Goal: Information Seeking & Learning: Learn about a topic

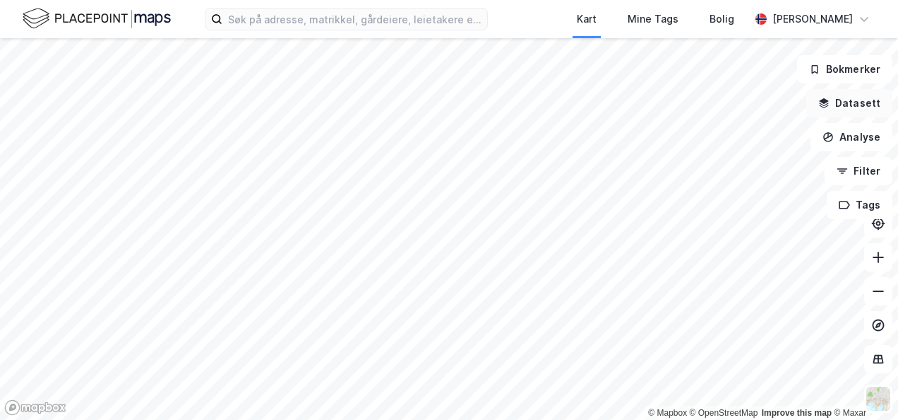
click at [847, 100] on button "Datasett" at bounding box center [850, 103] width 86 height 28
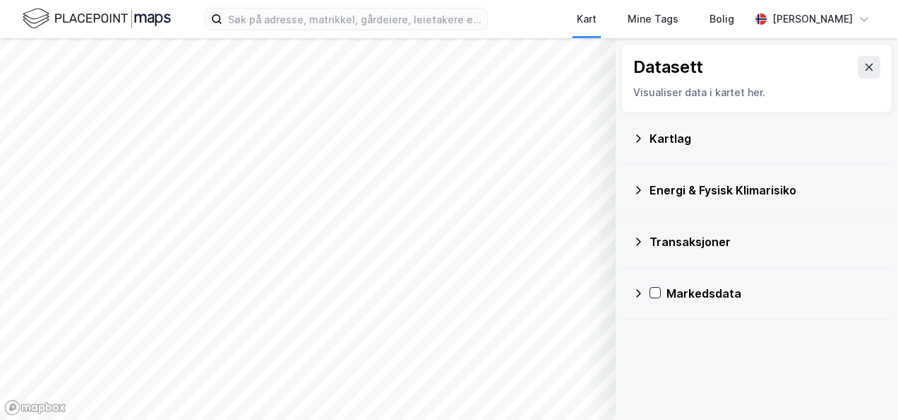
click at [636, 186] on icon at bounding box center [638, 189] width 11 height 11
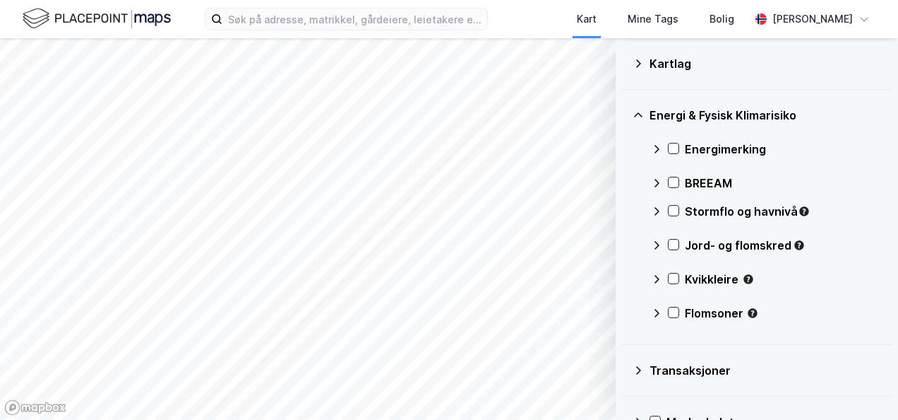
scroll to position [94, 0]
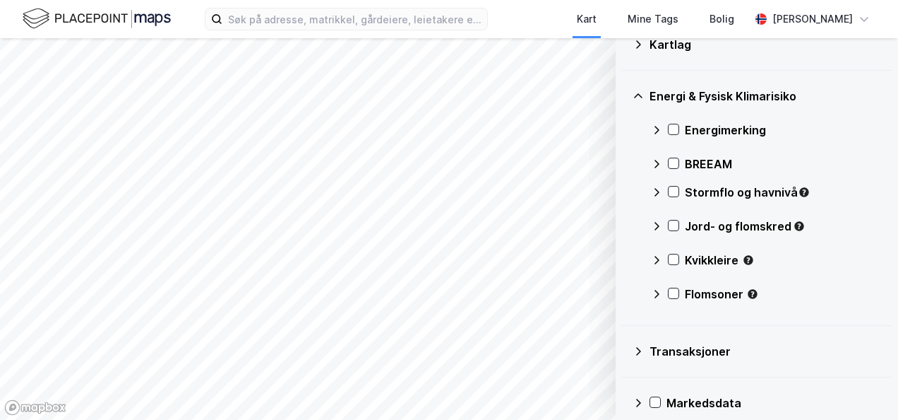
click at [655, 127] on icon at bounding box center [656, 129] width 11 height 11
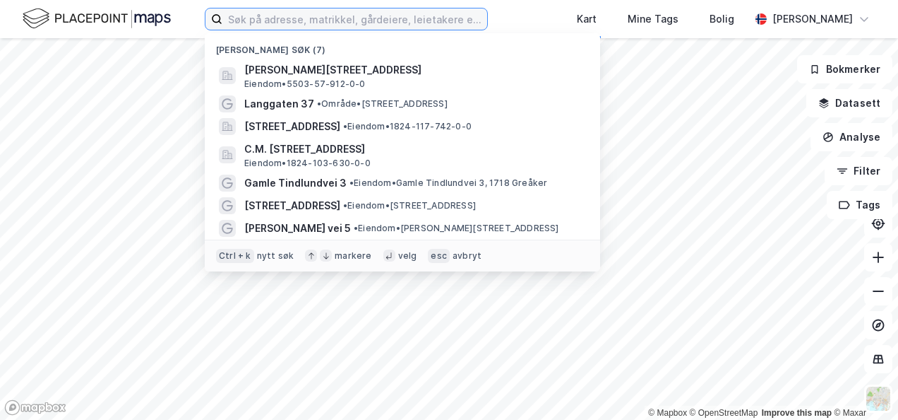
click at [326, 23] on input at bounding box center [354, 18] width 265 height 21
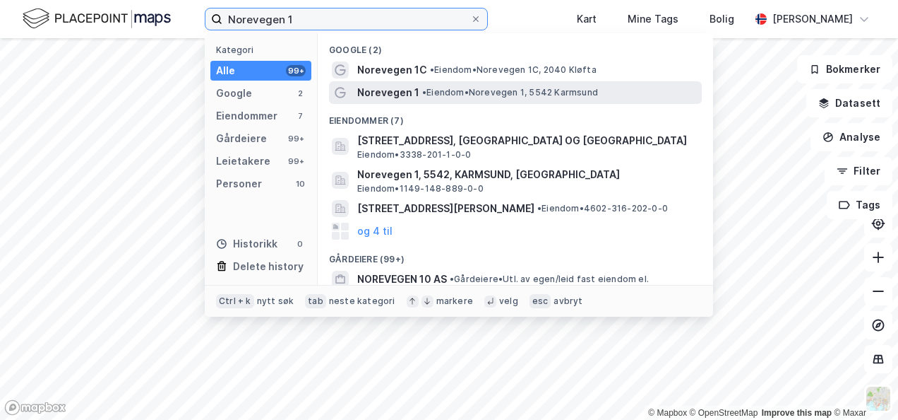
type input "Norevegen 1"
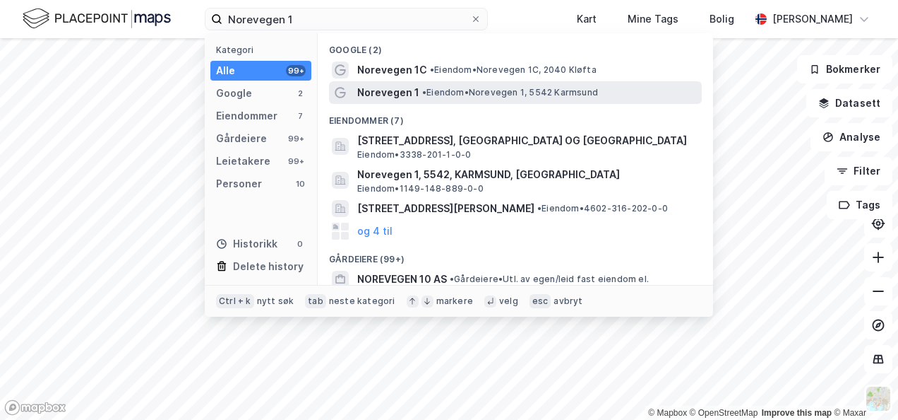
click at [462, 92] on span "• Eiendom • Norevegen 1, 5542 Karmsund" at bounding box center [510, 92] width 176 height 11
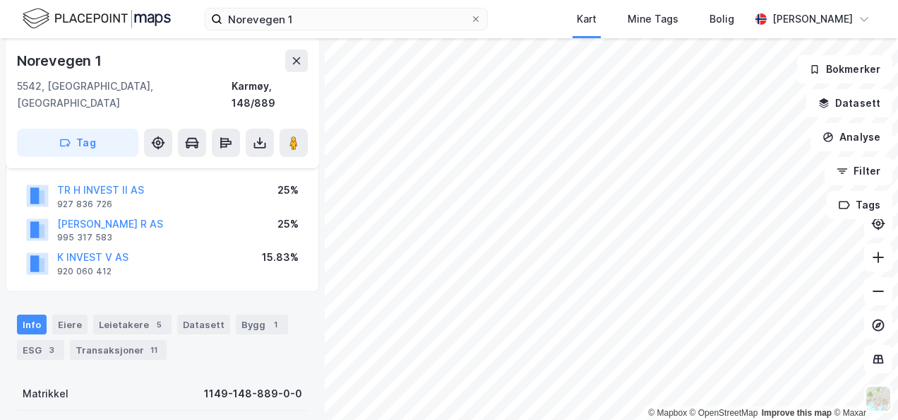
scroll to position [188, 0]
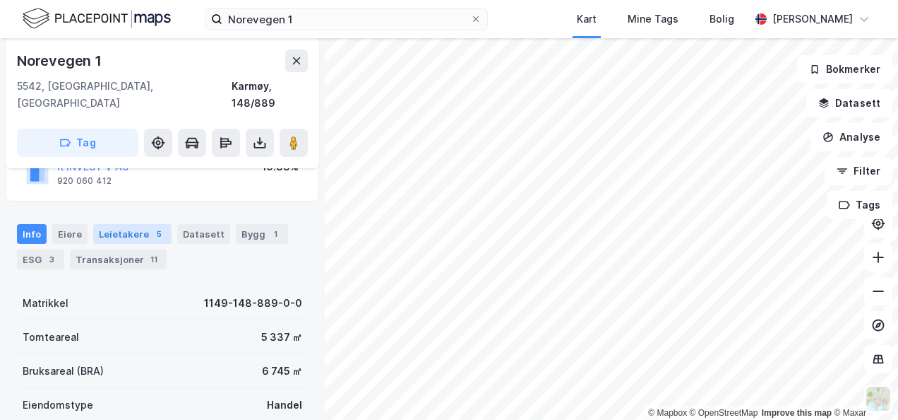
click at [130, 224] on div "Leietakere 5" at bounding box center [132, 234] width 78 height 20
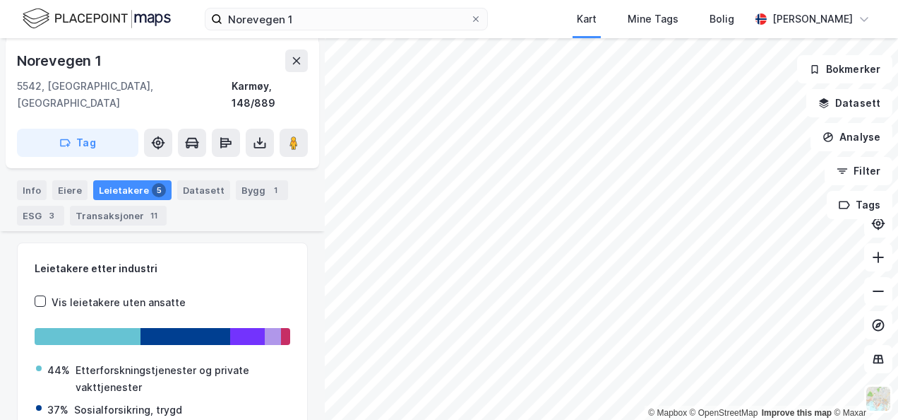
scroll to position [326, 0]
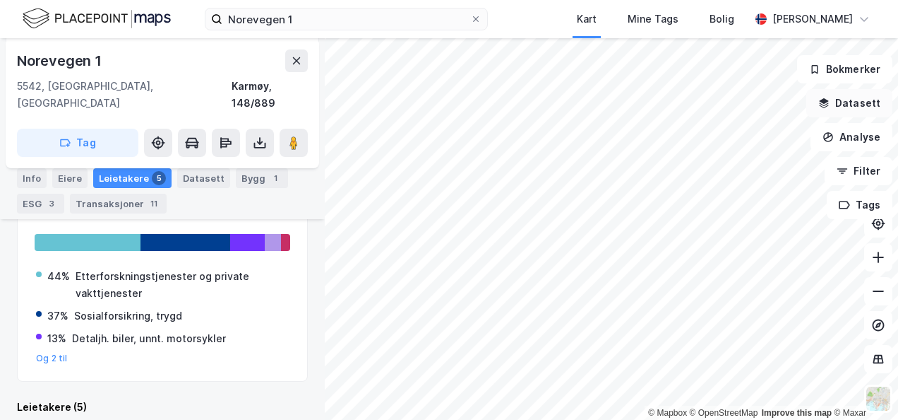
click at [856, 103] on button "Datasett" at bounding box center [850, 103] width 86 height 28
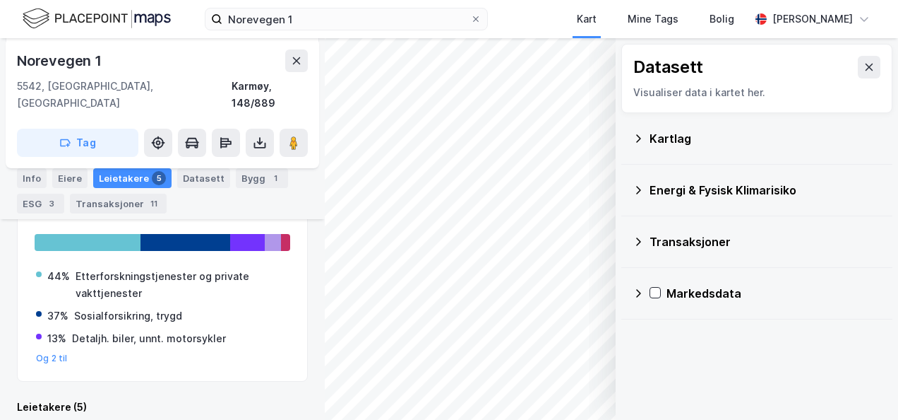
click at [638, 186] on icon at bounding box center [638, 190] width 5 height 8
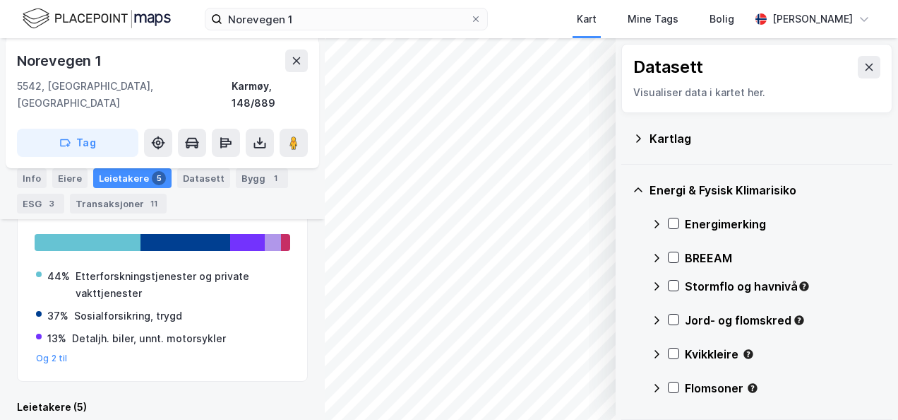
click at [657, 222] on icon at bounding box center [656, 223] width 11 height 11
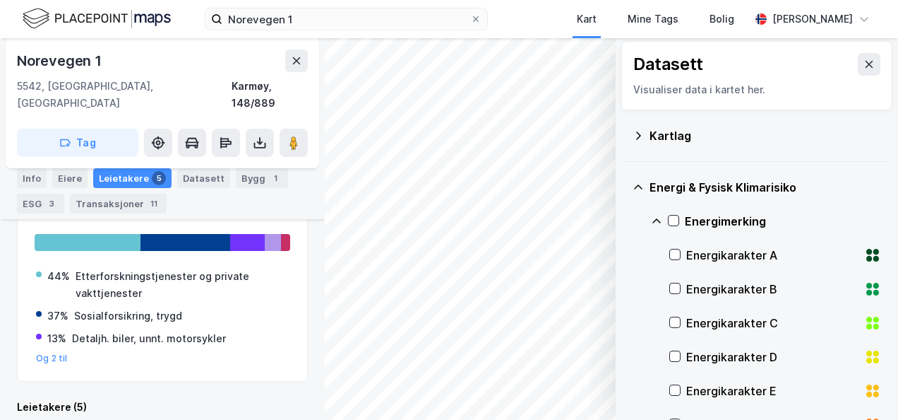
scroll to position [0, 0]
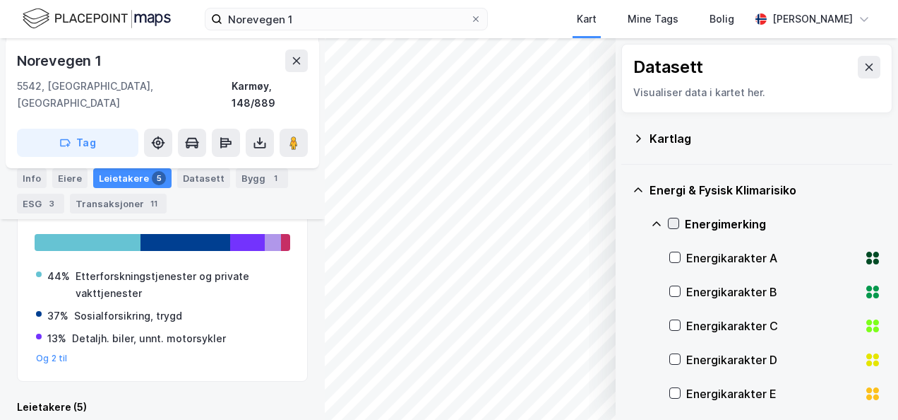
click at [674, 219] on icon at bounding box center [674, 223] width 10 height 10
